Goal: Transaction & Acquisition: Purchase product/service

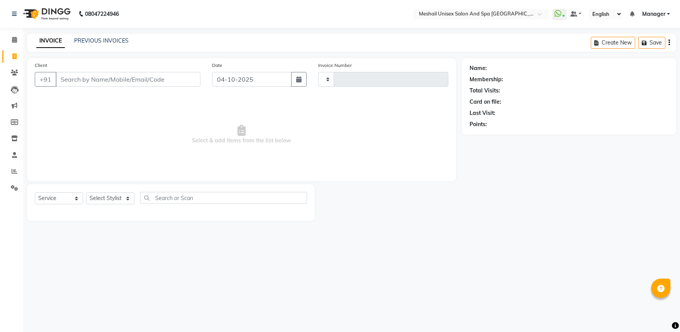
select select "service"
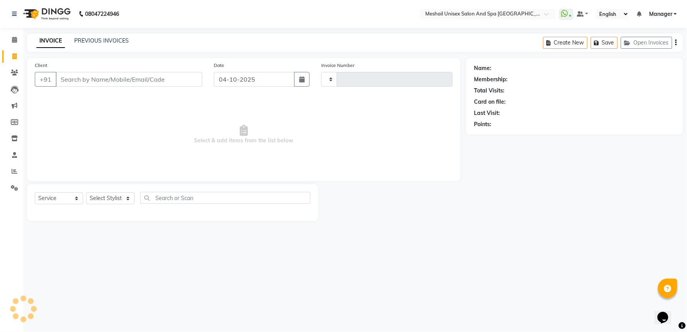
click at [128, 82] on input "Client" at bounding box center [129, 79] width 146 height 15
type input "3233"
select select "6711"
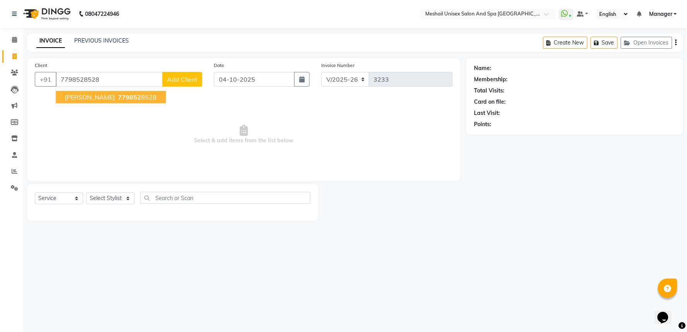
type input "7798528528"
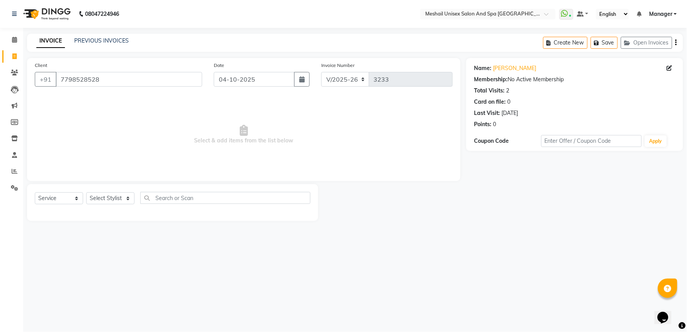
click at [112, 195] on div "Select Service Product Membership Package Voucher Prepaid Gift Card Select Styl…" at bounding box center [173, 201] width 276 height 18
drag, startPoint x: 116, startPoint y: 201, endPoint x: 118, endPoint y: 196, distance: 5.3
click at [116, 201] on select "Select Stylist Avinash gauri Manager [PERSON_NAME] [PERSON_NAME] [PERSON_NAME] …" at bounding box center [110, 198] width 48 height 12
select select "53320"
click at [86, 192] on select "Select Stylist Avinash gauri Manager [PERSON_NAME] [PERSON_NAME] [PERSON_NAME] …" at bounding box center [110, 198] width 48 height 12
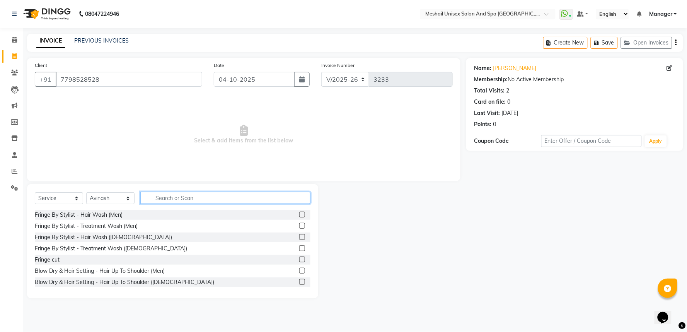
click at [175, 192] on input "text" at bounding box center [225, 198] width 170 height 12
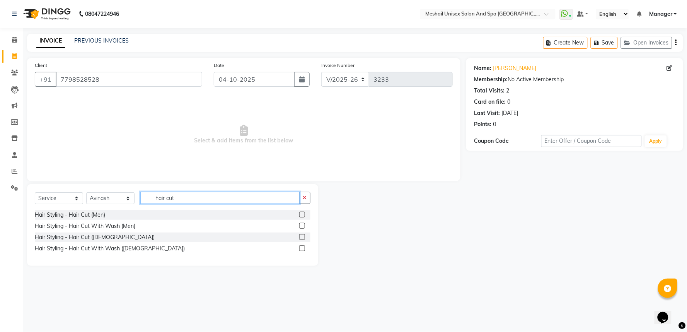
type input "hair cut"
click at [300, 214] on label at bounding box center [302, 214] width 6 height 6
click at [300, 214] on input "checkbox" at bounding box center [301, 214] width 5 height 5
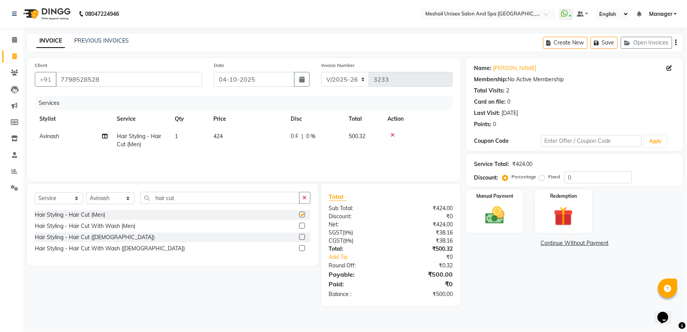
checkbox input "false"
click at [471, 218] on div "Manual Payment" at bounding box center [495, 211] width 60 height 45
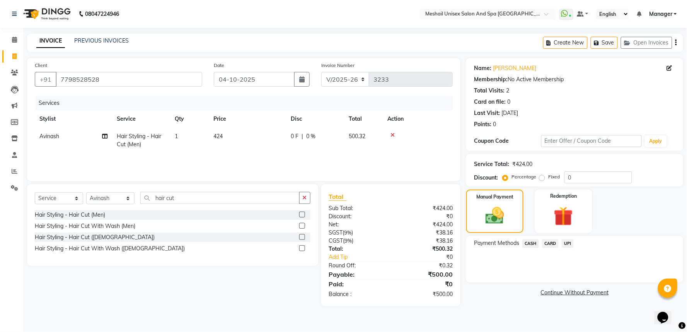
click at [391, 134] on icon at bounding box center [392, 134] width 4 height 5
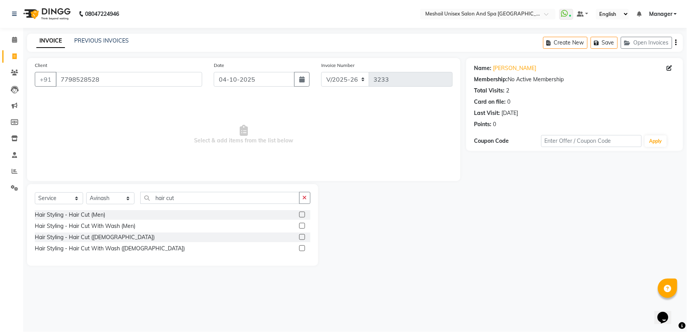
click at [304, 225] on label at bounding box center [302, 226] width 6 height 6
click at [304, 225] on input "checkbox" at bounding box center [301, 225] width 5 height 5
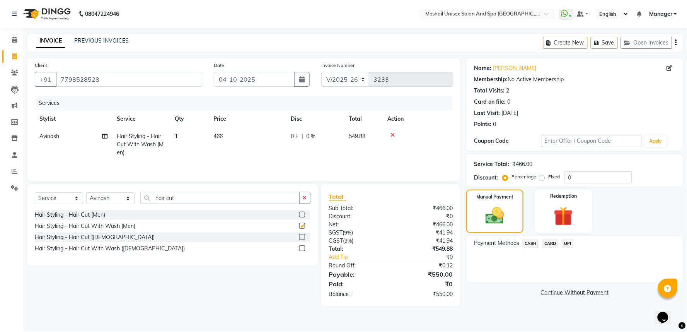
checkbox input "false"
click at [566, 242] on span "UPI" at bounding box center [567, 243] width 12 height 9
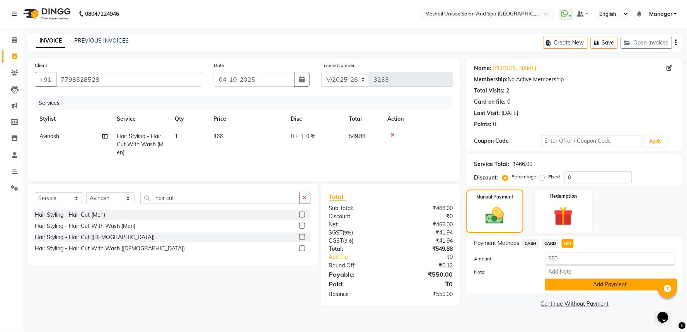
click at [580, 285] on button "Add Payment" at bounding box center [610, 284] width 130 height 12
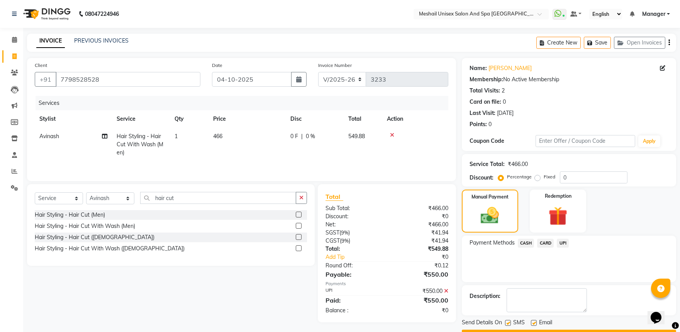
scroll to position [21, 0]
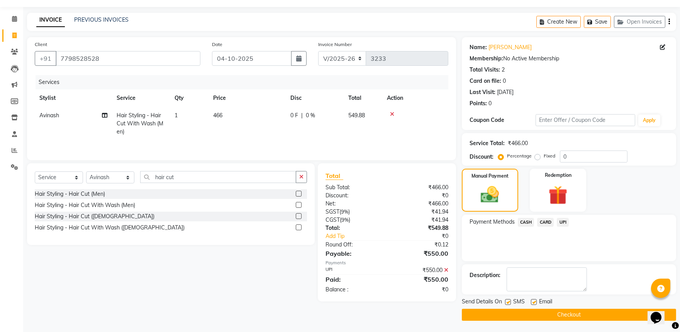
click at [587, 311] on button "Checkout" at bounding box center [569, 314] width 214 height 12
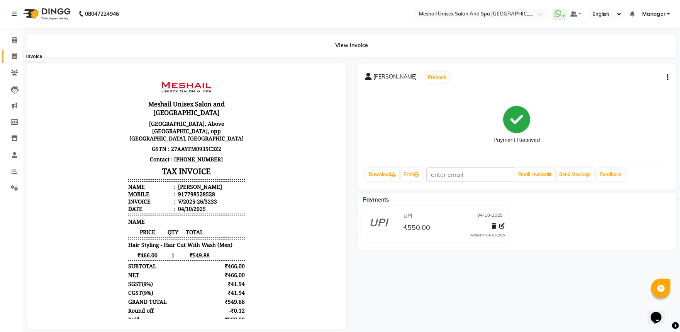
drag, startPoint x: 12, startPoint y: 55, endPoint x: 40, endPoint y: 60, distance: 27.9
click at [12, 55] on icon at bounding box center [14, 56] width 4 height 6
select select "service"
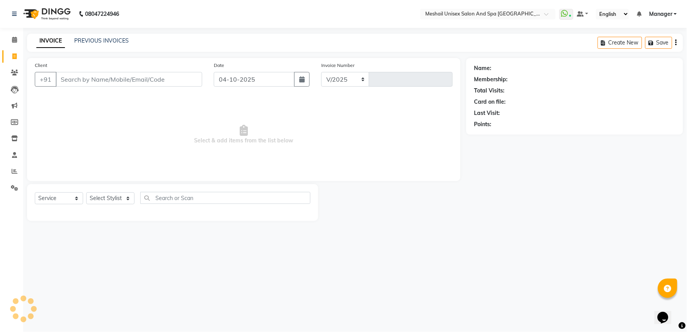
select select "6711"
type input "3234"
type input "0"
click at [104, 40] on link "PREVIOUS INVOICES" at bounding box center [101, 40] width 54 height 7
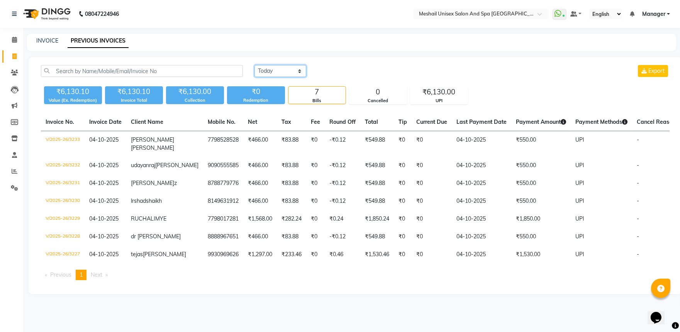
click at [278, 75] on select "[DATE] [DATE] Custom Range" at bounding box center [281, 71] width 52 height 12
select select "range"
click at [255, 65] on select "[DATE] [DATE] Custom Range" at bounding box center [281, 71] width 52 height 12
click at [349, 65] on div "[DATE] - [DATE]" at bounding box center [373, 71] width 114 height 12
click at [339, 79] on div "[DATE] [DATE] Custom Range [DATE] - [DATE] Export" at bounding box center [462, 74] width 427 height 18
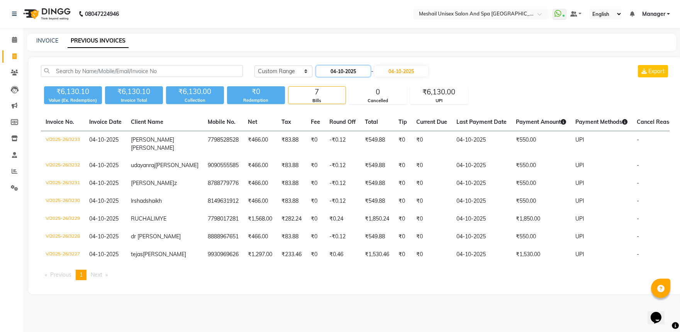
click at [337, 71] on input "04-10-2025" at bounding box center [343, 71] width 54 height 11
select select "10"
select select "2025"
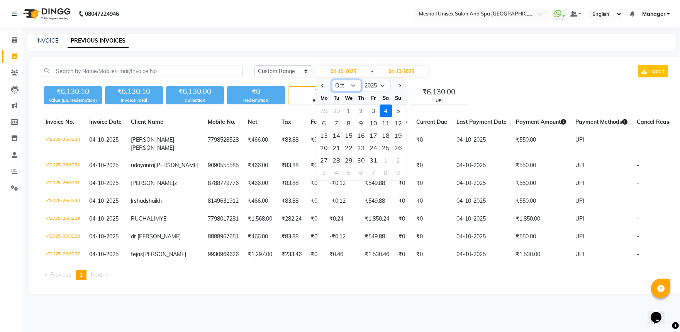
click at [345, 90] on select "Jan Feb Mar Apr May Jun [DATE] Aug Sep Oct Nov Dec" at bounding box center [346, 86] width 29 height 12
select select "9"
click at [332, 80] on select "Jan Feb Mar Apr May Jun [DATE] Aug Sep Oct Nov Dec" at bounding box center [346, 86] width 29 height 12
click at [396, 145] on div "28" at bounding box center [398, 147] width 12 height 12
type input "28-09-2025"
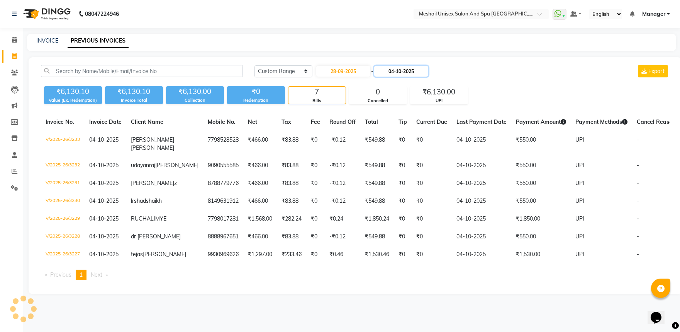
click at [402, 72] on input "04-10-2025" at bounding box center [401, 71] width 54 height 11
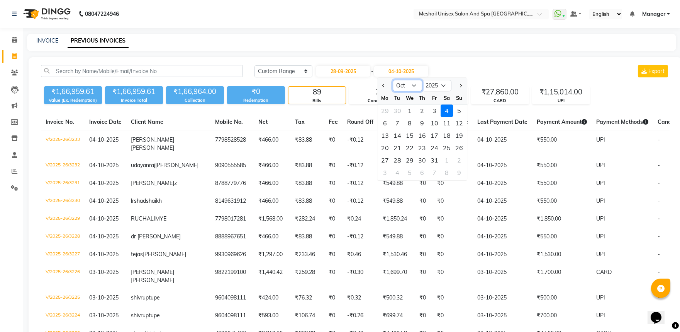
click at [399, 87] on select "Sep Oct Nov Dec" at bounding box center [407, 86] width 29 height 12
select select "9"
click at [393, 80] on select "Sep Oct Nov Dec" at bounding box center [407, 86] width 29 height 12
click at [459, 148] on div "28" at bounding box center [459, 147] width 12 height 12
type input "28-09-2025"
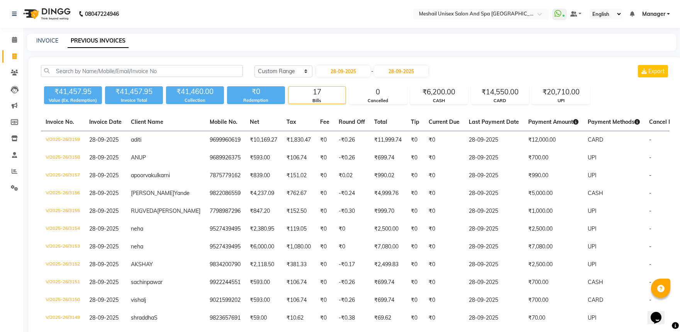
click at [473, 70] on div "[DATE] [DATE] Custom Range [DATE] - [DATE] Export" at bounding box center [462, 71] width 415 height 12
click at [474, 65] on div "[DATE] [DATE] Custom Range [DATE] - [DATE] Export" at bounding box center [462, 71] width 415 height 12
click at [341, 68] on input "28-09-2025" at bounding box center [343, 71] width 54 height 11
select select "9"
select select "2025"
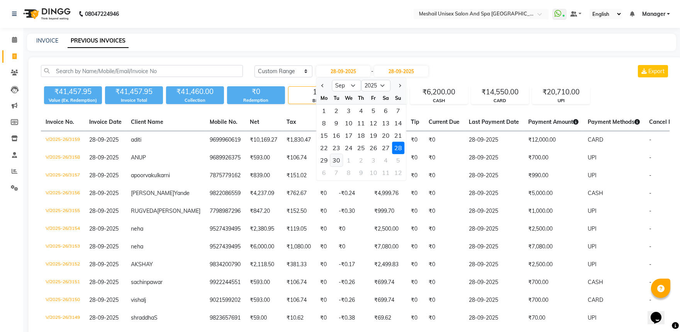
click at [335, 156] on div "30" at bounding box center [336, 160] width 12 height 12
type input "30-09-2025"
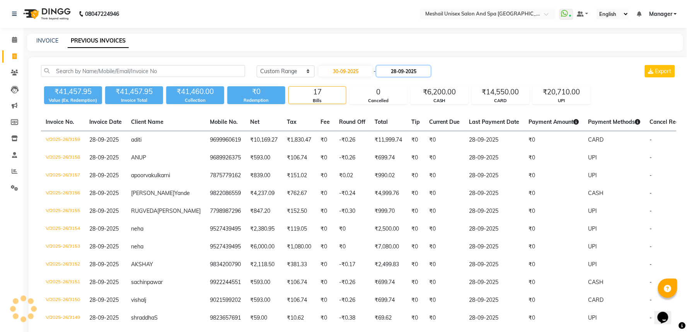
click at [418, 75] on input "28-09-2025" at bounding box center [403, 71] width 54 height 11
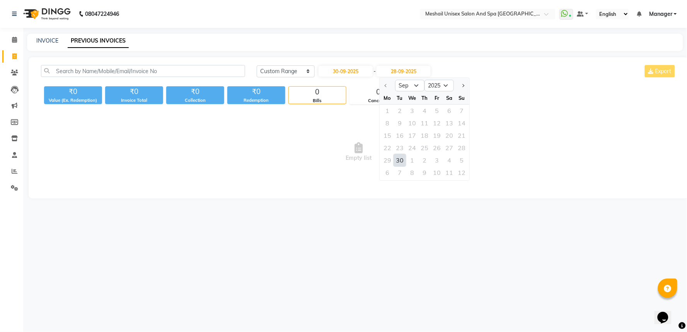
click at [400, 161] on div "30" at bounding box center [399, 160] width 12 height 12
type input "30-09-2025"
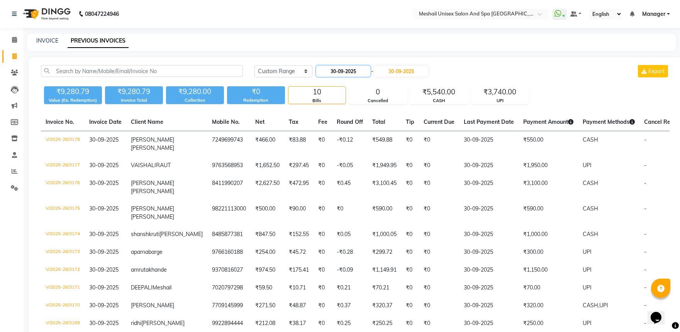
click at [343, 71] on input "30-09-2025" at bounding box center [343, 71] width 54 height 11
select select "9"
select select "2025"
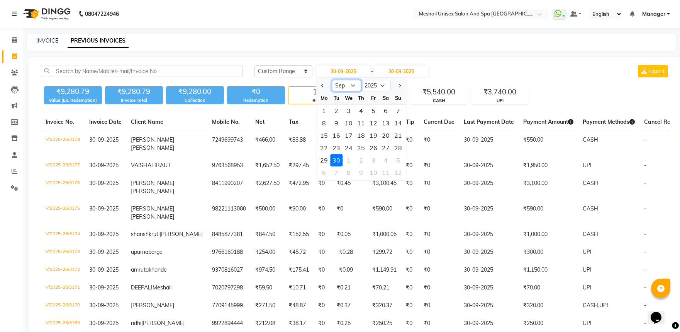
click at [348, 89] on select "Jan Feb Mar Apr May Jun [DATE] Aug Sep Oct Nov Dec" at bounding box center [346, 86] width 29 height 12
select select "10"
click at [332, 80] on select "Jan Feb Mar Apr May Jun [DATE] Aug Sep Oct Nov Dec" at bounding box center [346, 86] width 29 height 12
click at [344, 106] on div "1" at bounding box center [349, 110] width 12 height 12
type input "01-10-2025"
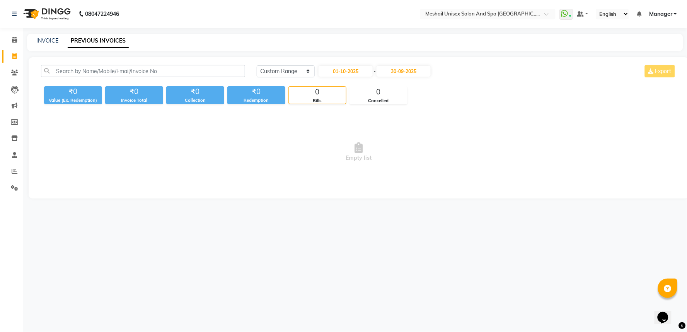
click at [403, 64] on div "[DATE] [DATE] Custom Range [DATE] - [DATE] Export ₹0 Value (Ex. Redemption) ₹0 …" at bounding box center [359, 127] width 660 height 141
click at [404, 68] on input "30-09-2025" at bounding box center [403, 71] width 54 height 11
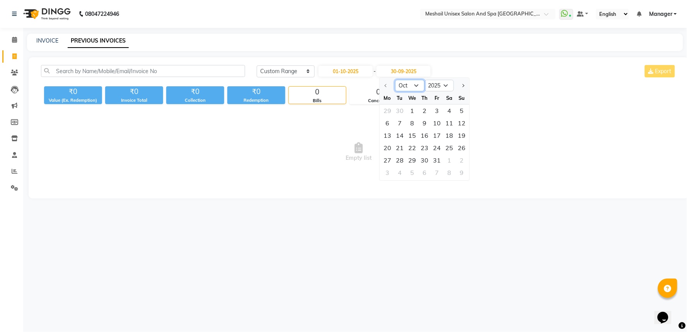
click at [410, 87] on select "Oct Nov Dec" at bounding box center [409, 86] width 29 height 12
click at [410, 107] on div "1" at bounding box center [412, 110] width 12 height 12
type input "01-10-2025"
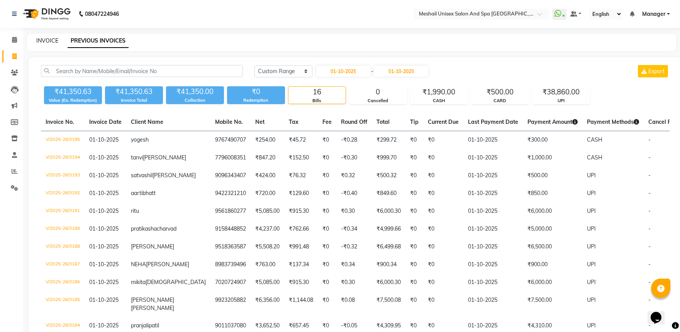
click at [53, 40] on link "INVOICE" at bounding box center [47, 40] width 22 height 7
select select "service"
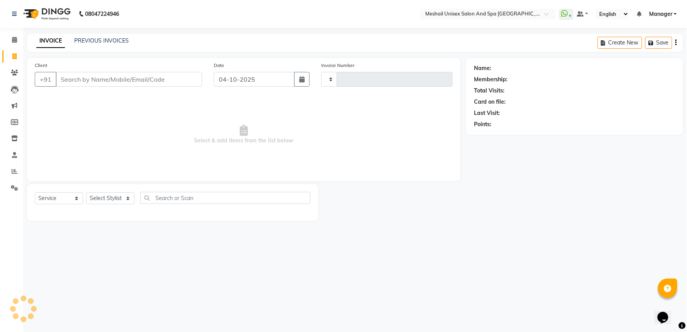
type input "3234"
select select "6711"
click at [101, 43] on link "PREVIOUS INVOICES" at bounding box center [101, 40] width 54 height 7
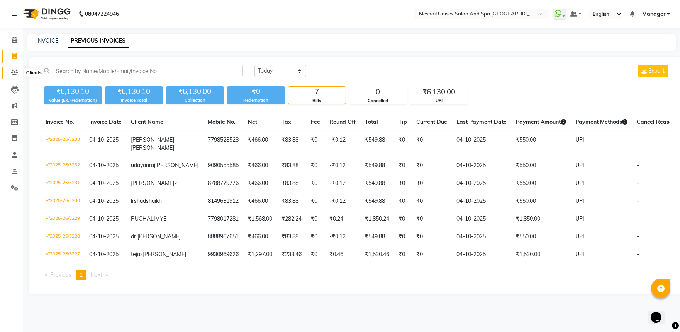
click at [13, 77] on span at bounding box center [15, 72] width 14 height 9
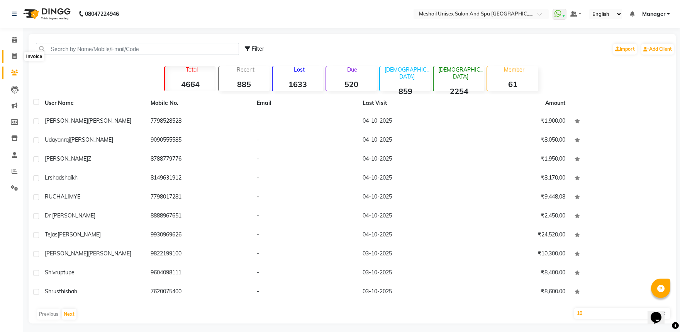
click at [13, 58] on icon at bounding box center [14, 56] width 4 height 6
select select "service"
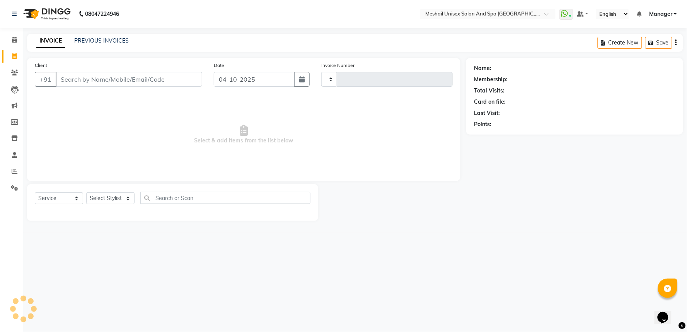
type input "3234"
select select "6711"
click at [14, 68] on span at bounding box center [15, 72] width 14 height 9
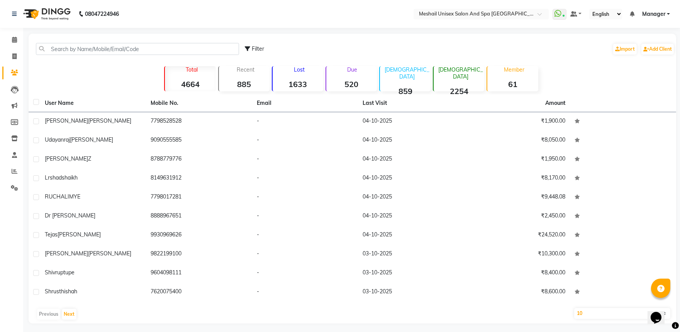
click at [14, 49] on li "Invoice" at bounding box center [11, 56] width 23 height 17
click at [10, 60] on span at bounding box center [15, 56] width 14 height 9
select select "service"
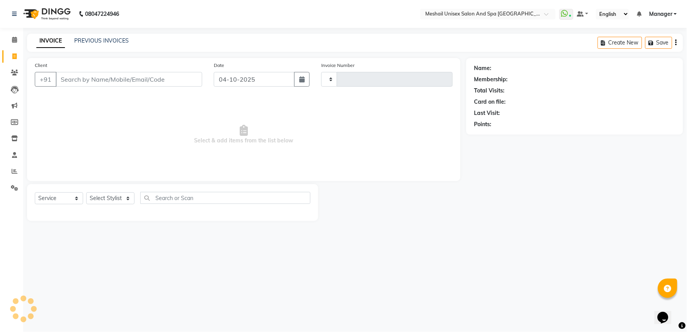
click at [80, 82] on input "Client" at bounding box center [129, 79] width 146 height 15
type input "3234"
select select "6711"
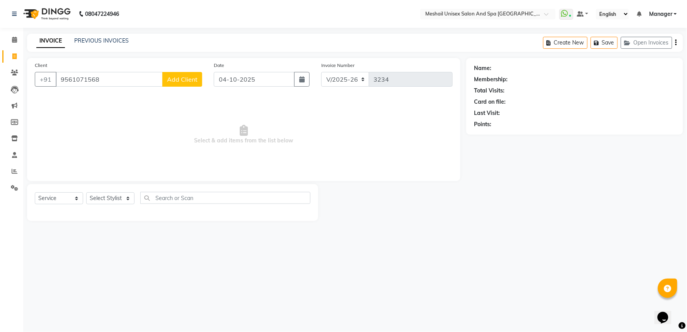
click at [147, 76] on input "9561071568" at bounding box center [109, 79] width 107 height 15
type input "9561071568"
drag, startPoint x: 77, startPoint y: 86, endPoint x: 196, endPoint y: 78, distance: 120.1
click at [196, 78] on span "Add Client" at bounding box center [182, 79] width 31 height 8
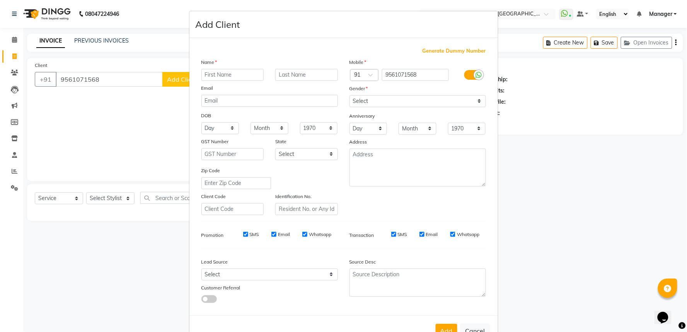
click at [232, 77] on input "text" at bounding box center [232, 75] width 63 height 12
click at [470, 331] on button "Cancel" at bounding box center [475, 330] width 30 height 15
select select
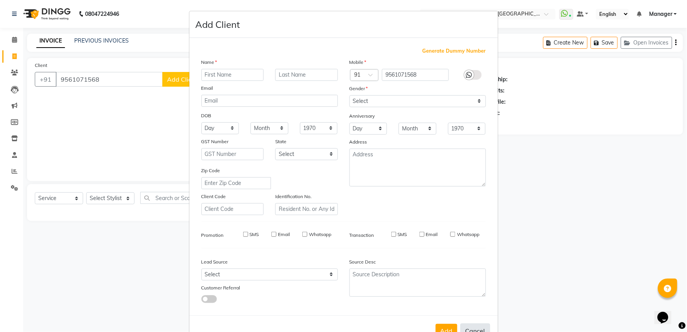
select select
checkbox input "false"
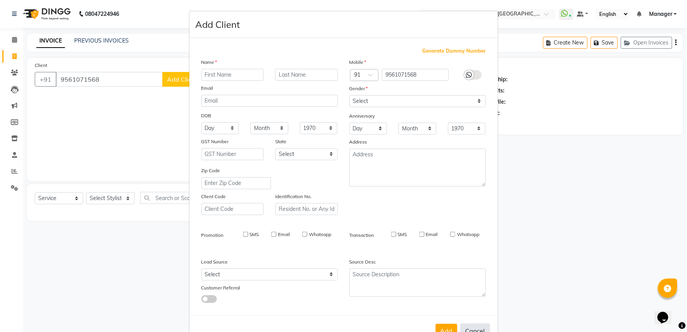
checkbox input "false"
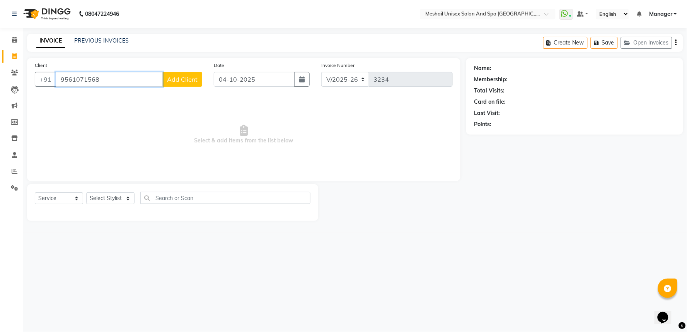
click at [111, 76] on input "9561071568" at bounding box center [109, 79] width 107 height 15
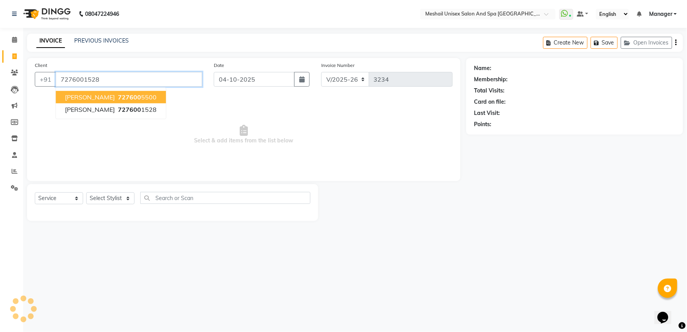
type input "7276001528"
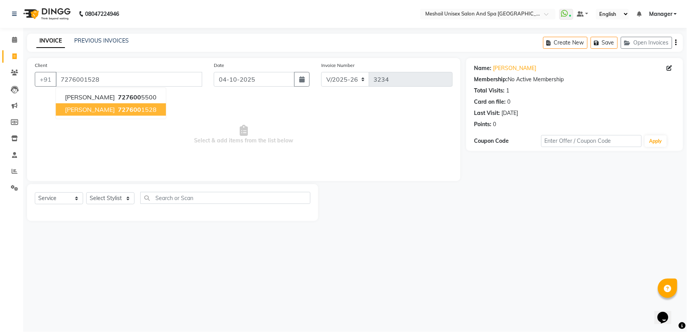
click at [118, 108] on span "727600" at bounding box center [129, 109] width 23 height 8
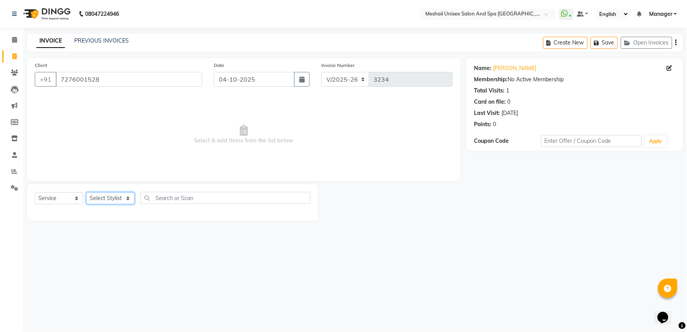
click at [111, 194] on select "Select Stylist Avinash gauri Manager [PERSON_NAME] [PERSON_NAME] [PERSON_NAME] …" at bounding box center [110, 198] width 48 height 12
select select "53320"
click at [86, 192] on select "Select Stylist Avinash gauri Manager [PERSON_NAME] [PERSON_NAME] [PERSON_NAME] …" at bounding box center [110, 198] width 48 height 12
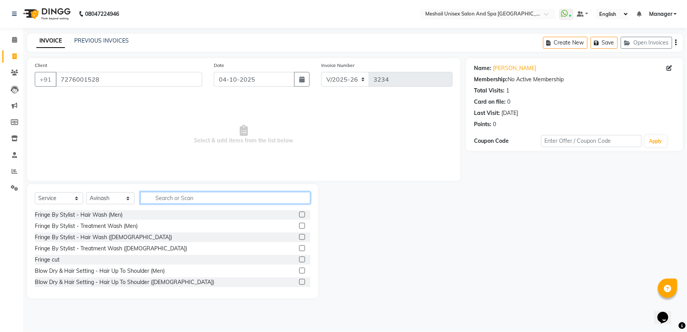
click at [180, 195] on input "text" at bounding box center [225, 198] width 170 height 12
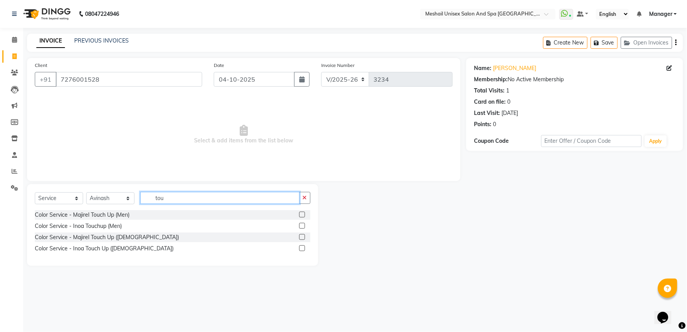
type input "tou"
click at [302, 246] on label at bounding box center [302, 248] width 6 height 6
click at [302, 246] on input "checkbox" at bounding box center [301, 248] width 5 height 5
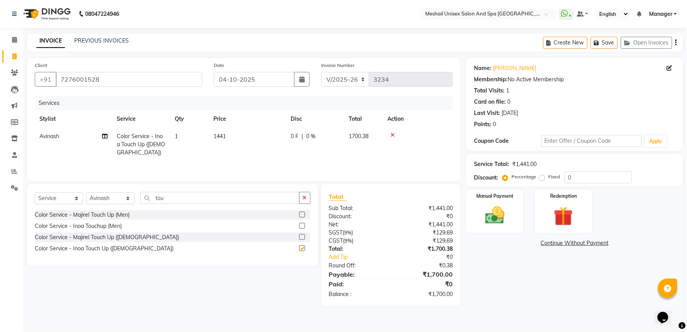
checkbox input "false"
click at [480, 223] on img at bounding box center [494, 215] width 32 height 23
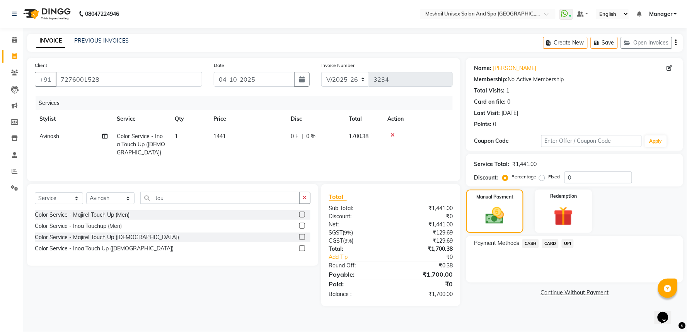
click at [568, 245] on span "UPI" at bounding box center [567, 243] width 12 height 9
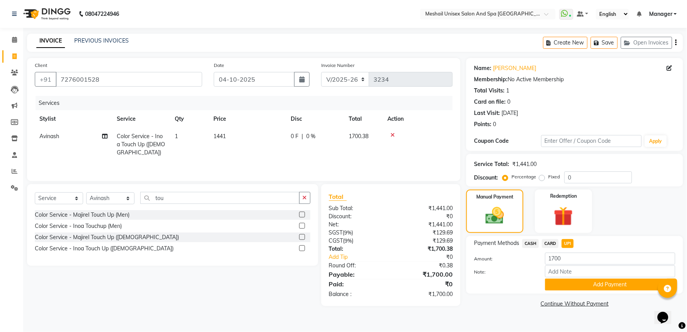
click at [577, 293] on div "Payment Methods CASH CARD UPI Amount: 1700 Note: Add Payment" at bounding box center [574, 265] width 217 height 58
click at [580, 287] on button "Add Payment" at bounding box center [610, 284] width 130 height 12
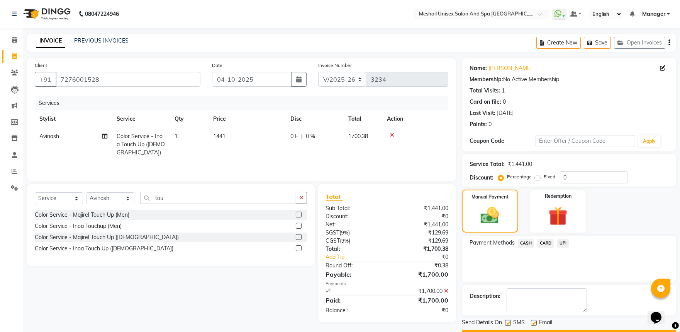
scroll to position [21, 0]
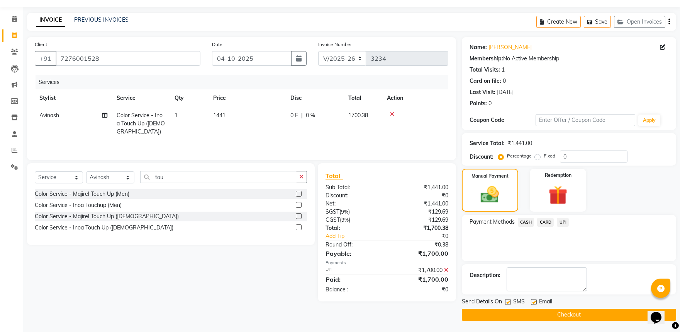
click at [580, 312] on button "Checkout" at bounding box center [569, 314] width 214 height 12
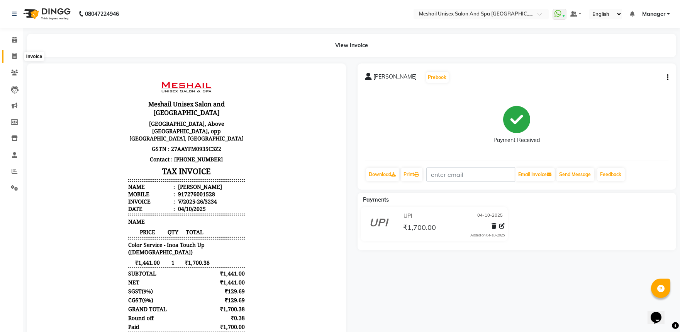
click at [12, 57] on icon at bounding box center [14, 56] width 4 height 6
select select "service"
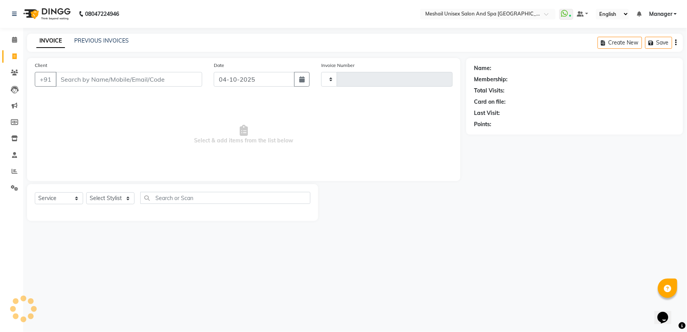
type input "3235"
select select "6711"
click at [102, 37] on link "PREVIOUS INVOICES" at bounding box center [101, 40] width 54 height 7
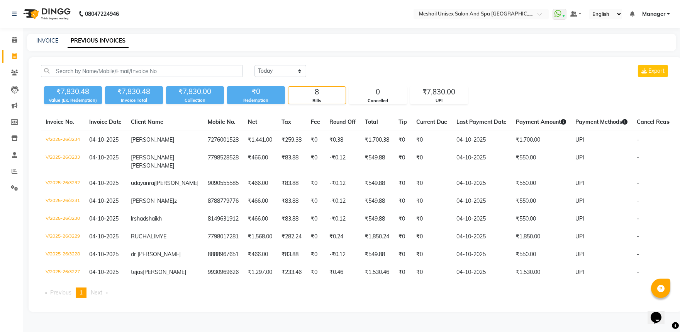
click at [45, 37] on div "INVOICE" at bounding box center [47, 41] width 22 height 8
click at [51, 40] on link "INVOICE" at bounding box center [47, 40] width 22 height 7
select select "service"
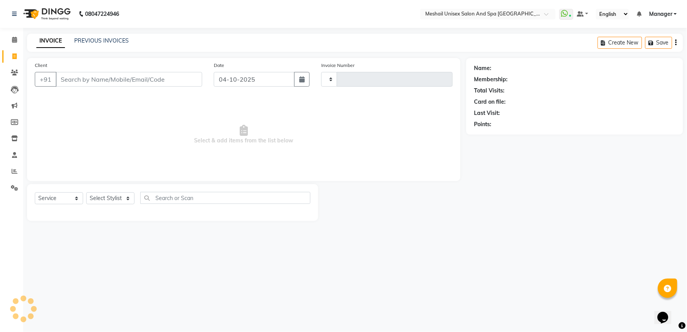
type input "3235"
select select "6711"
click at [124, 86] on input "Client" at bounding box center [129, 79] width 146 height 15
click at [137, 77] on input "Client" at bounding box center [129, 79] width 146 height 15
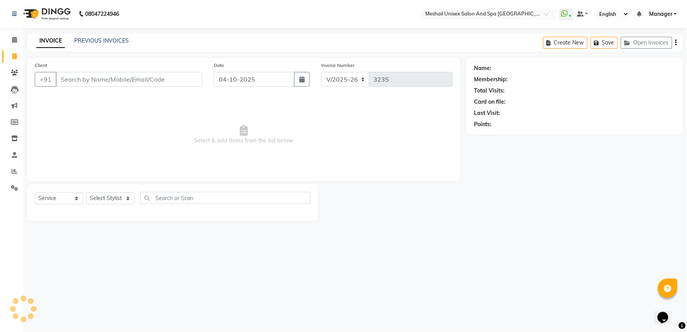
click at [93, 79] on input "Client" at bounding box center [129, 79] width 146 height 15
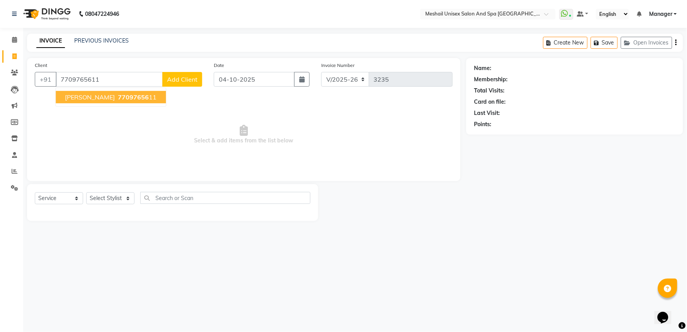
type input "7709765611"
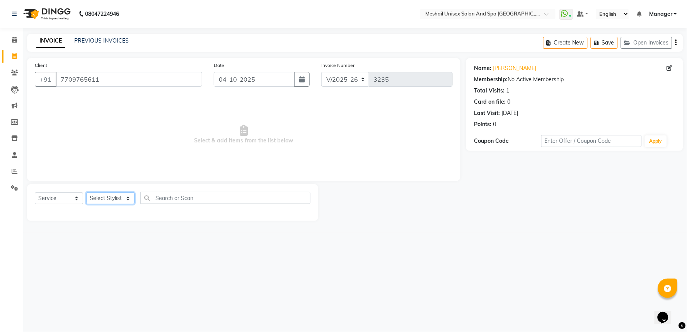
click at [114, 194] on select "Select Stylist Avinash gauri Manager [PERSON_NAME] [PERSON_NAME] [PERSON_NAME] …" at bounding box center [110, 198] width 48 height 12
select select "53322"
click at [86, 192] on select "Select Stylist Avinash gauri Manager [PERSON_NAME] [PERSON_NAME] [PERSON_NAME] …" at bounding box center [110, 198] width 48 height 12
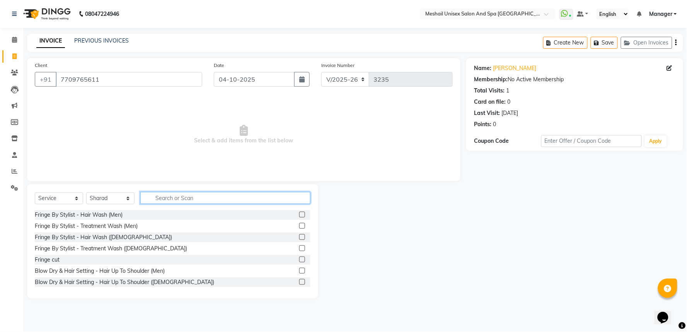
click at [190, 201] on input "text" at bounding box center [225, 198] width 170 height 12
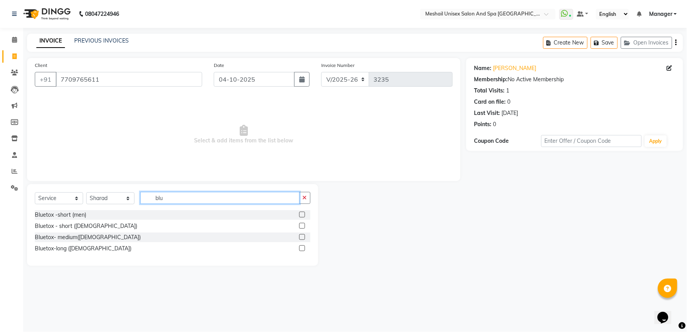
type input "blu"
click at [300, 236] on label at bounding box center [302, 237] width 6 height 6
click at [300, 236] on input "checkbox" at bounding box center [301, 237] width 5 height 5
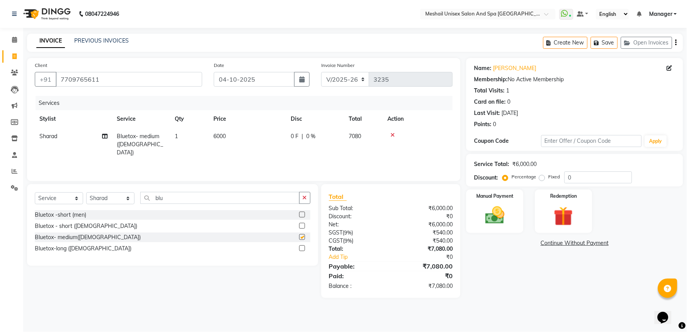
checkbox input "false"
click at [234, 144] on td "6000" at bounding box center [247, 145] width 77 height 34
select select "53322"
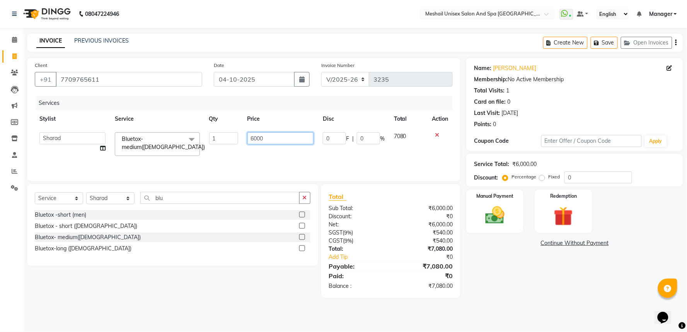
click at [249, 138] on input "6000" at bounding box center [280, 138] width 66 height 12
type input "5085"
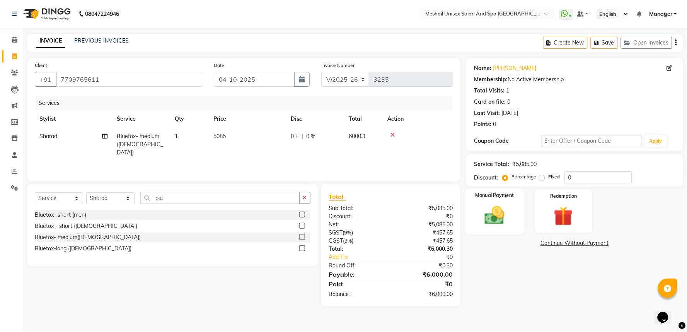
click at [520, 218] on div "Manual Payment" at bounding box center [495, 211] width 60 height 45
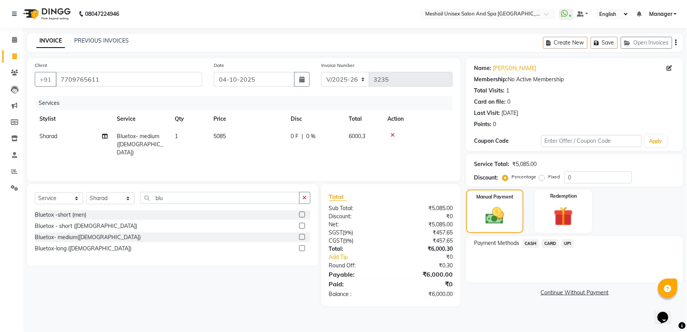
click at [566, 241] on span "UPI" at bounding box center [567, 243] width 12 height 9
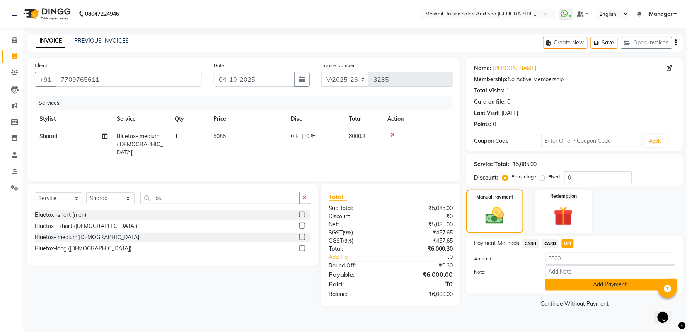
click at [582, 288] on button "Add Payment" at bounding box center [610, 284] width 130 height 12
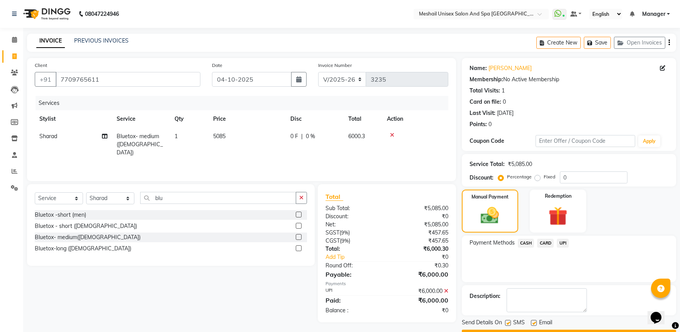
scroll to position [21, 0]
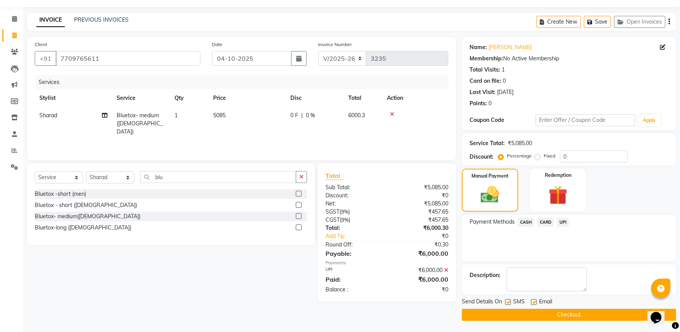
click at [592, 318] on button "Checkout" at bounding box center [569, 314] width 214 height 12
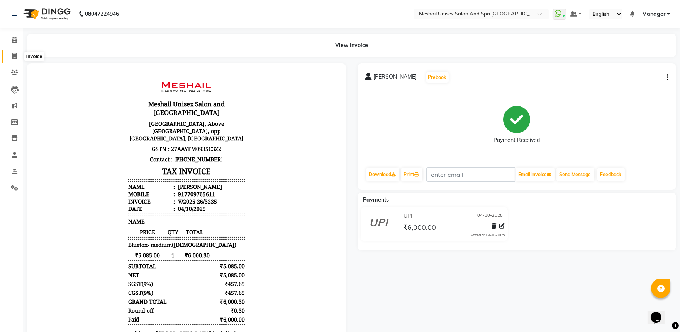
click at [15, 56] on icon at bounding box center [14, 56] width 4 height 6
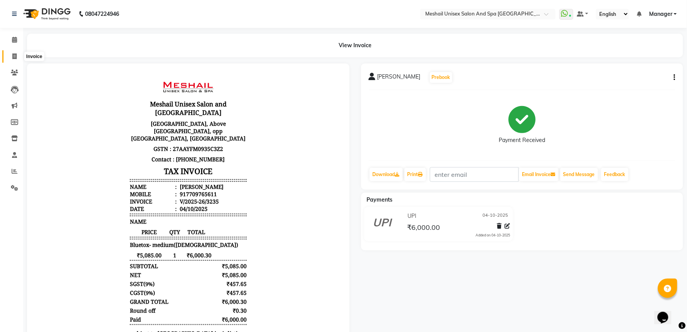
select select "service"
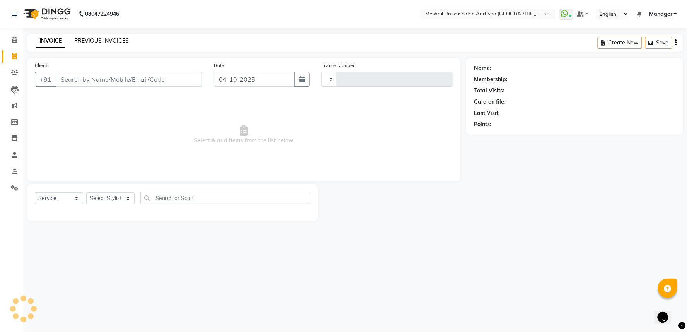
type input "3236"
select select "6711"
click at [113, 41] on link "PREVIOUS INVOICES" at bounding box center [101, 40] width 54 height 7
